Goal: Task Accomplishment & Management: Manage account settings

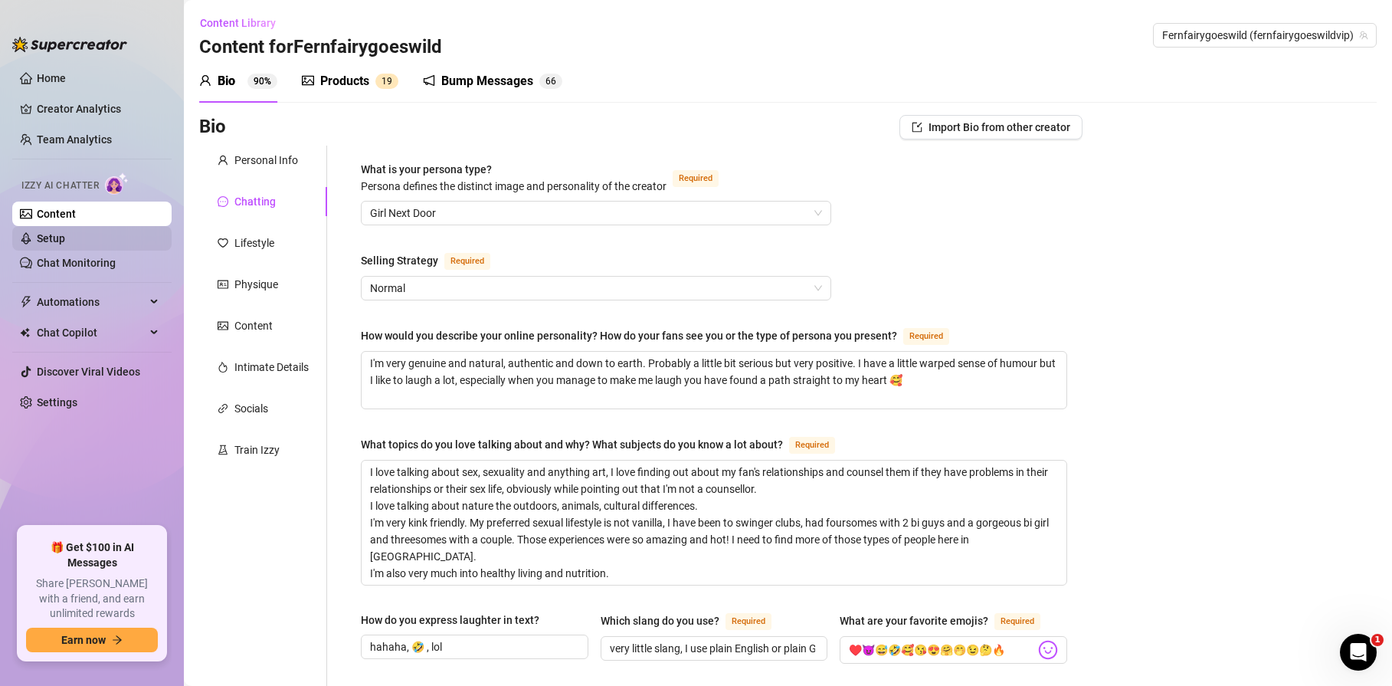
click at [65, 243] on link "Setup" at bounding box center [51, 238] width 28 height 12
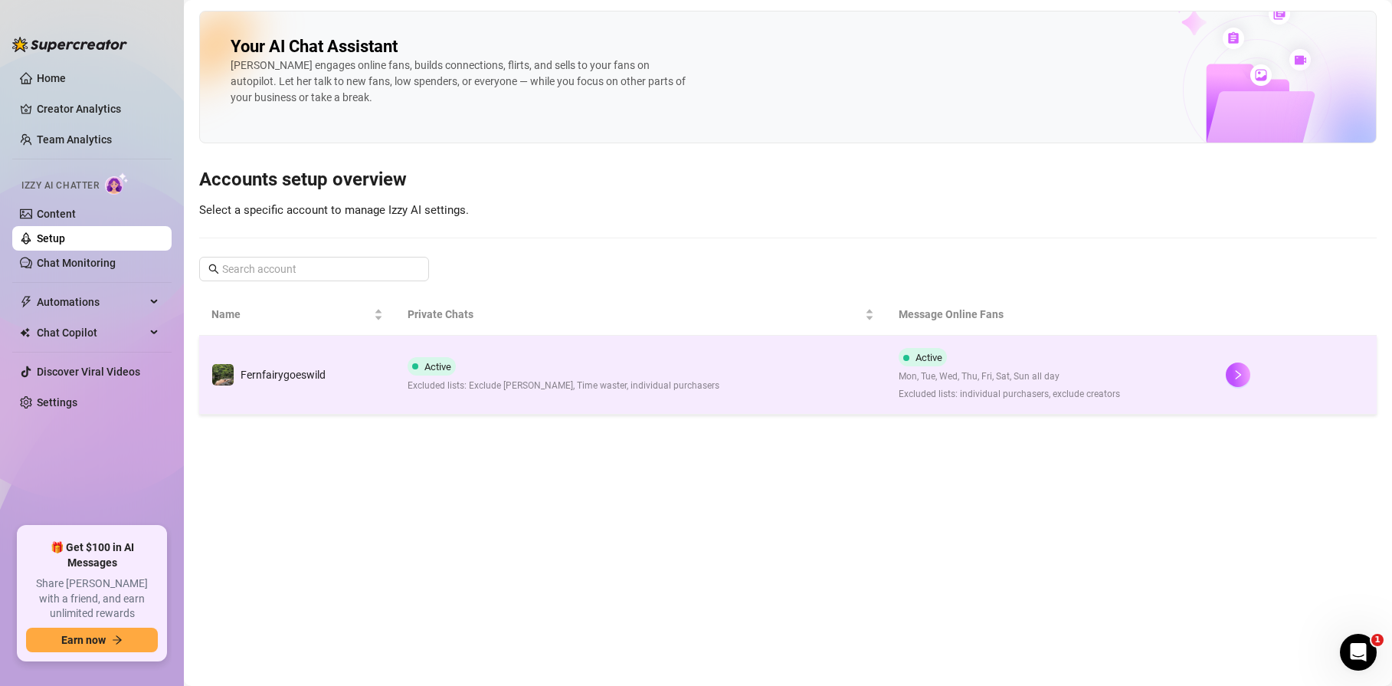
click at [492, 382] on span "Excluded lists: Exclude [PERSON_NAME], Time waster, individual purchasers" at bounding box center [563, 385] width 312 height 15
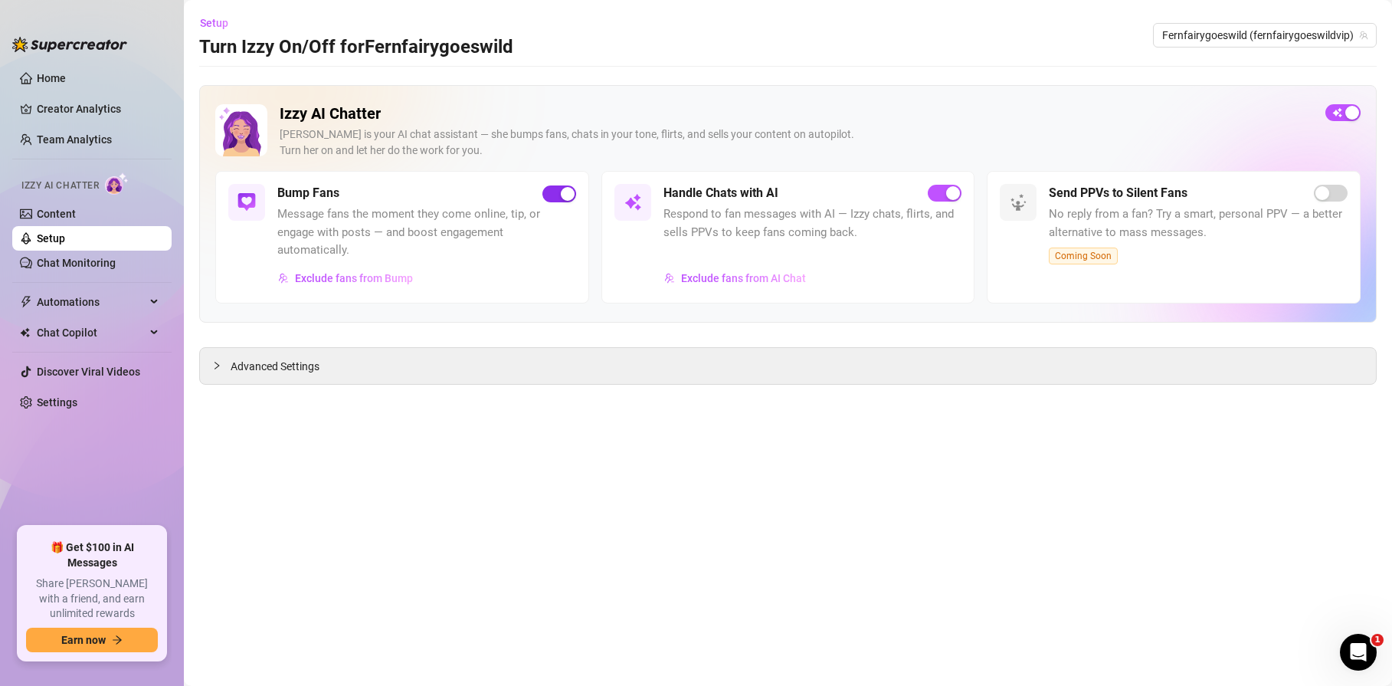
click at [570, 198] on div "button" at bounding box center [568, 194] width 14 height 14
click at [1340, 115] on span "button" at bounding box center [1342, 112] width 35 height 17
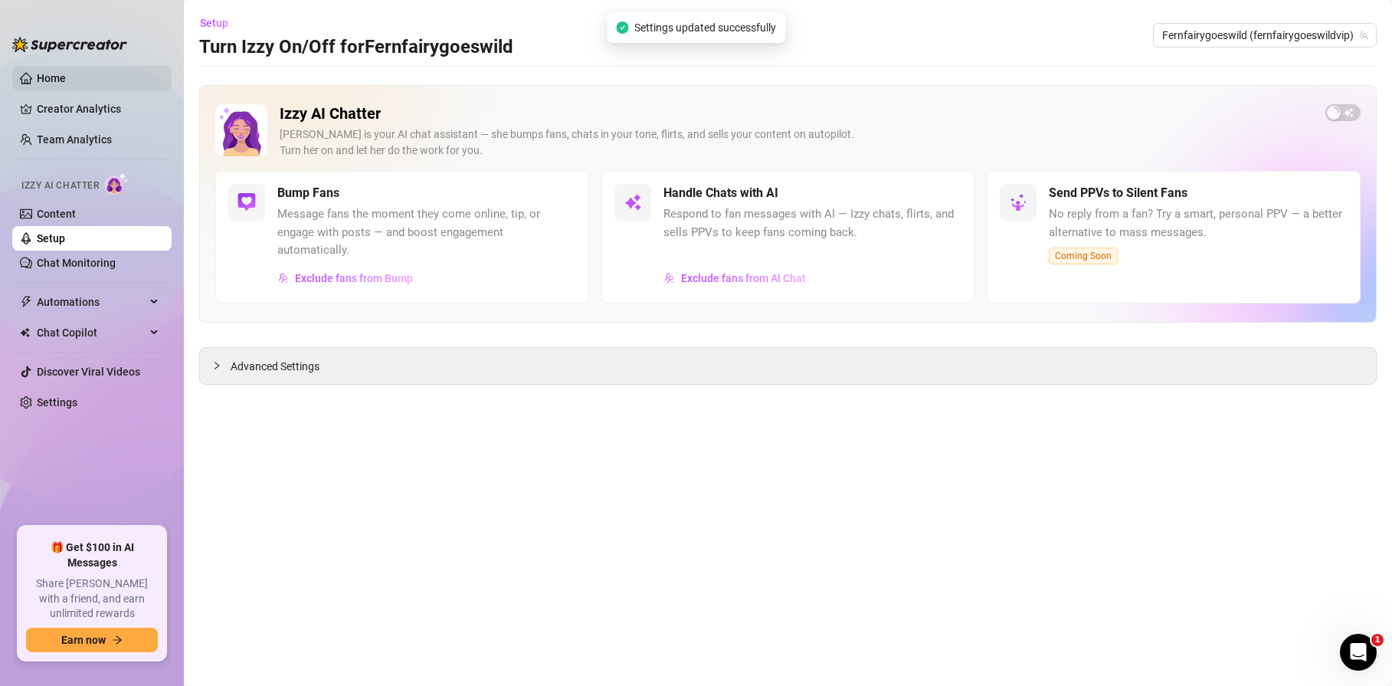
click at [52, 80] on link "Home" at bounding box center [51, 78] width 29 height 12
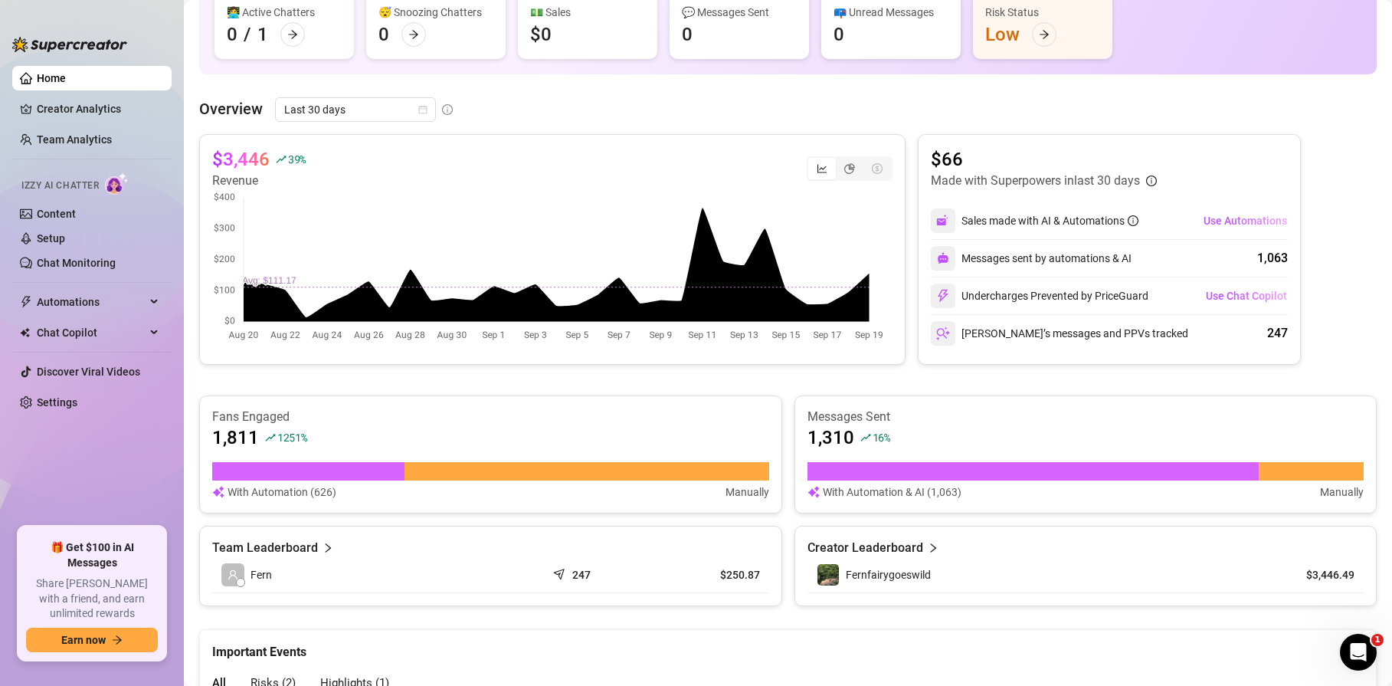
scroll to position [179, 0]
